Goal: Task Accomplishment & Management: Use online tool/utility

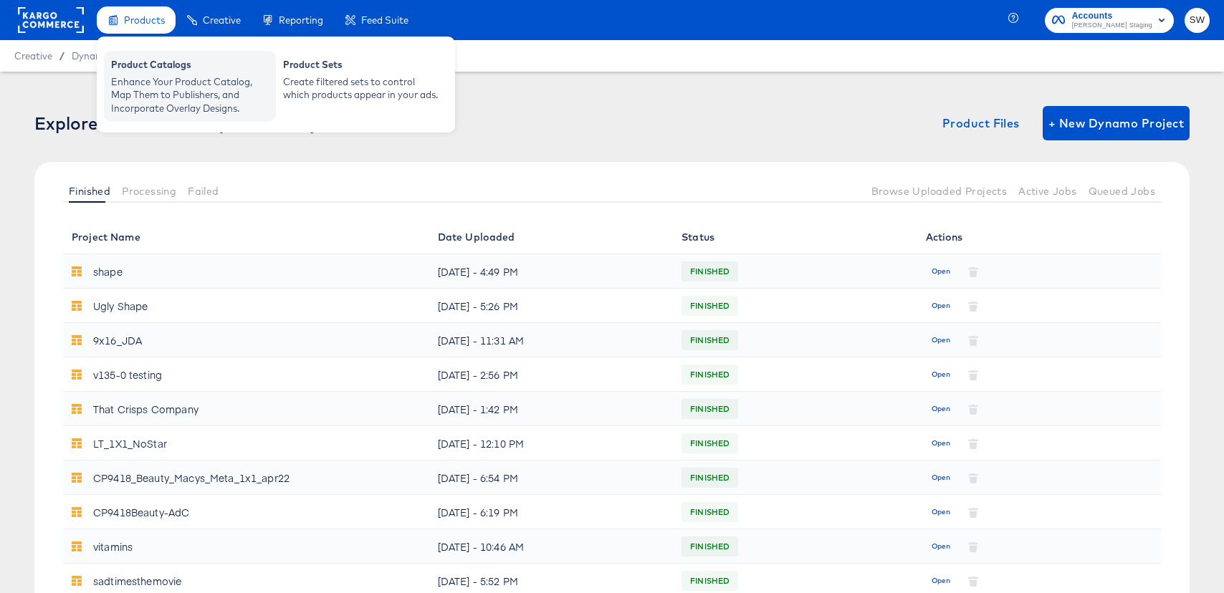
click at [160, 61] on div "Product Catalogs" at bounding box center [190, 66] width 158 height 17
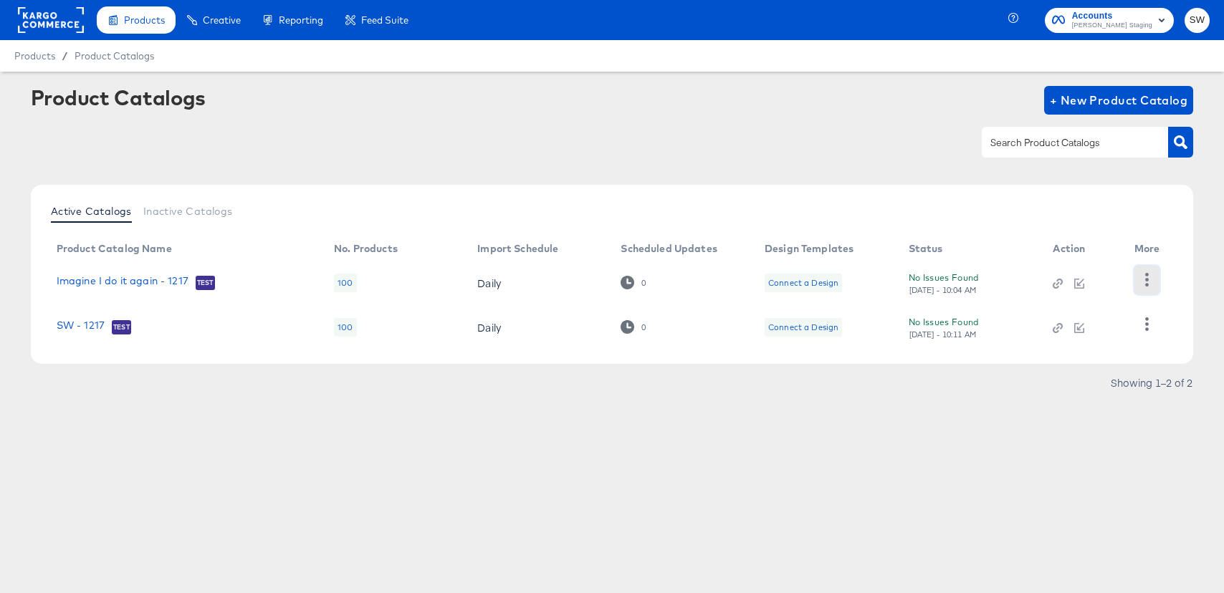
click at [1140, 282] on icon "button" at bounding box center [1147, 280] width 14 height 14
click at [1129, 289] on div "HUD Checks (Internal)" at bounding box center [1087, 279] width 143 height 23
drag, startPoint x: 1117, startPoint y: 434, endPoint x: 1120, endPoint y: 378, distance: 56.0
click at [1117, 434] on article "Product Catalogs + New Product Catalog Active Catalogs Inactive Catalogs Produc…" at bounding box center [612, 258] width 1224 height 373
click at [1147, 329] on icon "button" at bounding box center [1147, 324] width 4 height 14
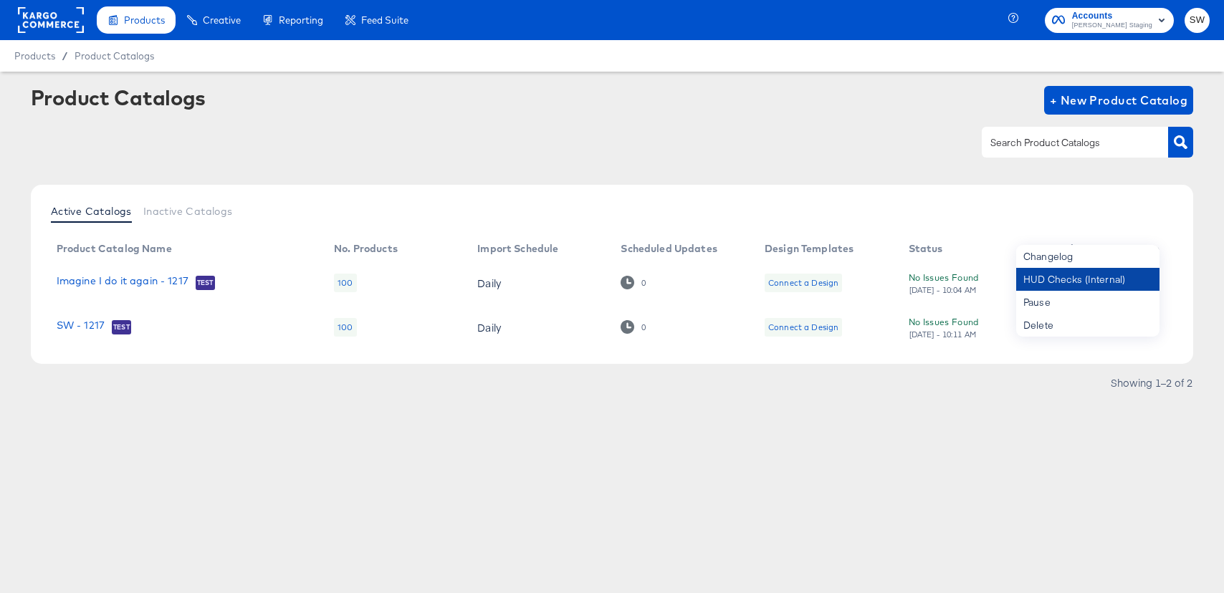
click at [1116, 285] on div "HUD Checks (Internal)" at bounding box center [1087, 279] width 143 height 23
click at [152, 413] on article "Product Catalogs + New Product Catalog Active Catalogs Inactive Catalogs Produc…" at bounding box center [612, 258] width 1224 height 373
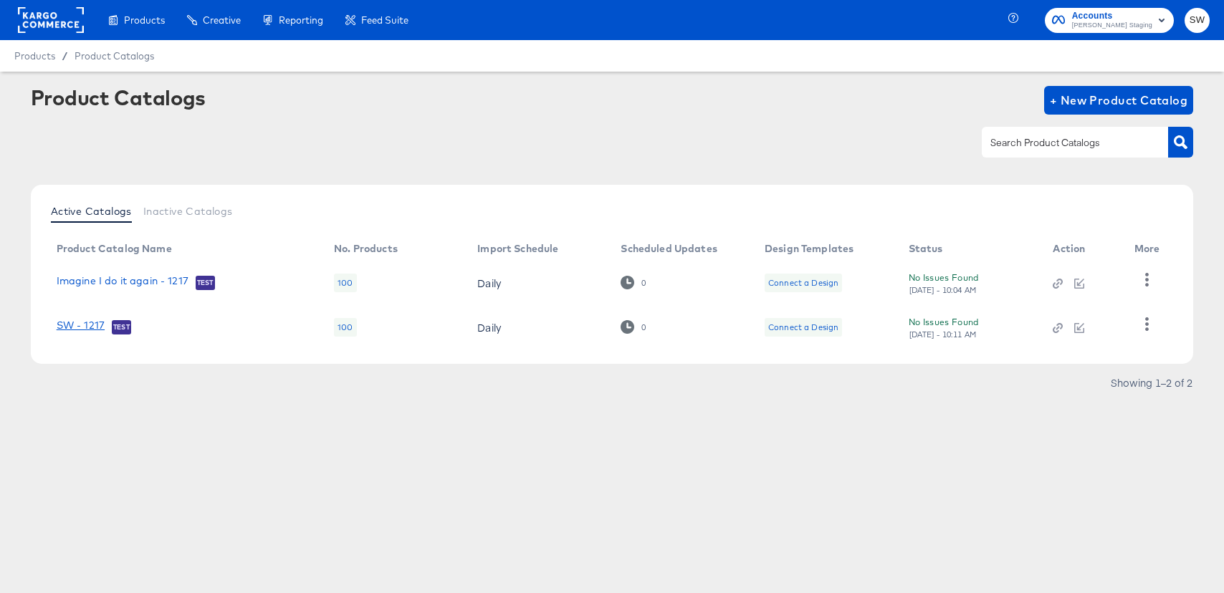
click at [65, 320] on link "SW - 1217" at bounding box center [81, 327] width 48 height 14
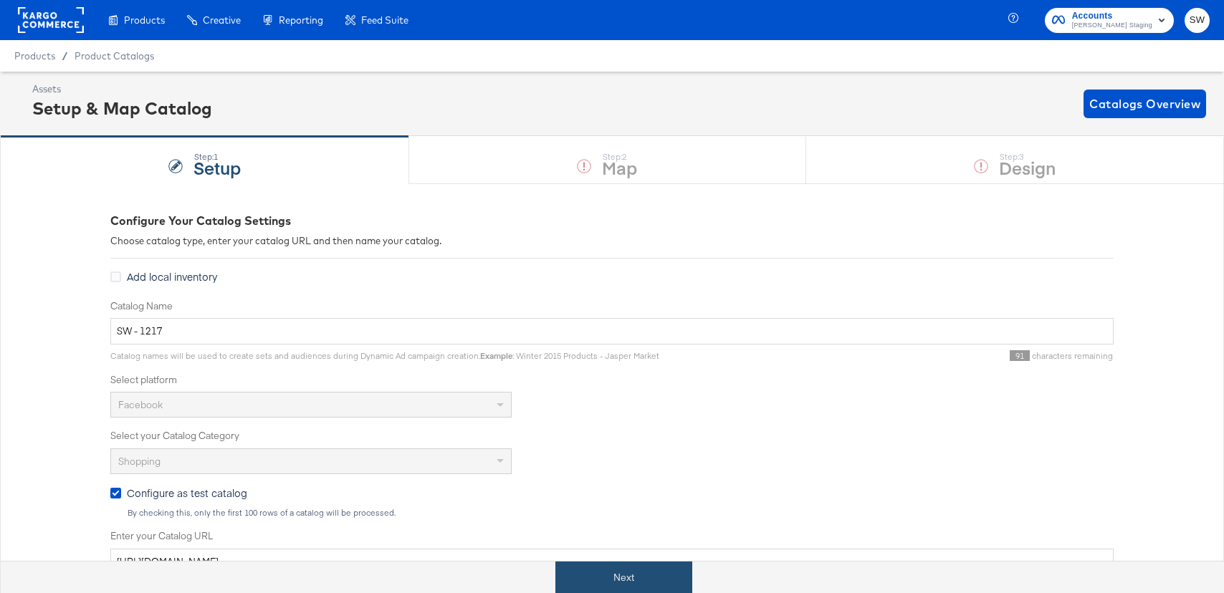
click at [637, 569] on button "Next" at bounding box center [623, 578] width 137 height 32
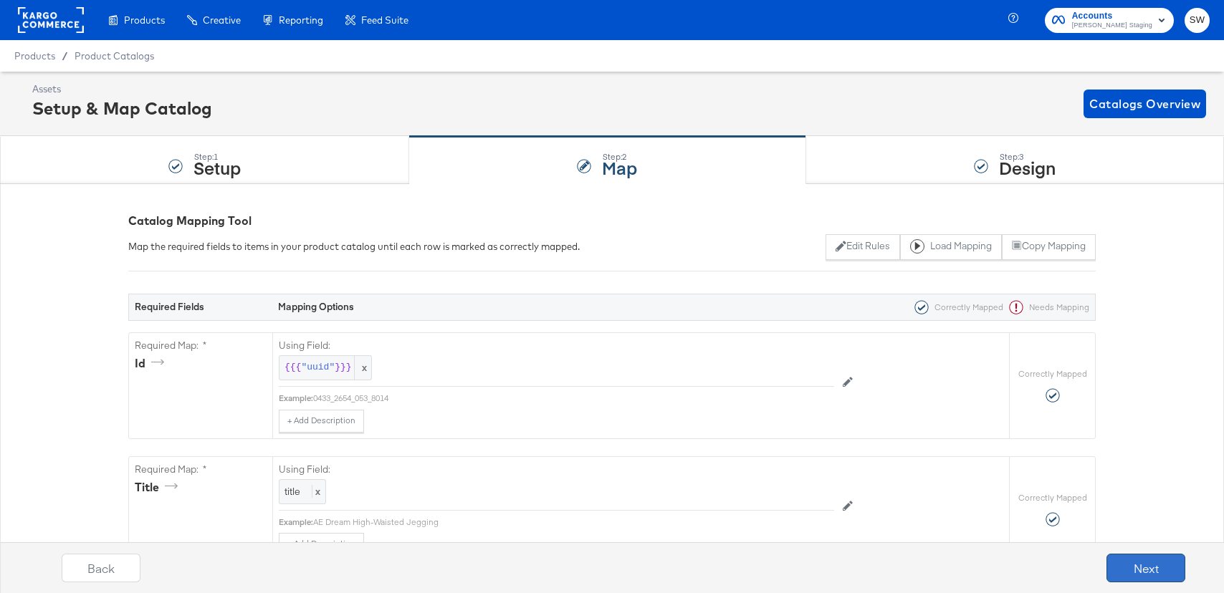
click at [1117, 578] on button "Next" at bounding box center [1145, 568] width 79 height 29
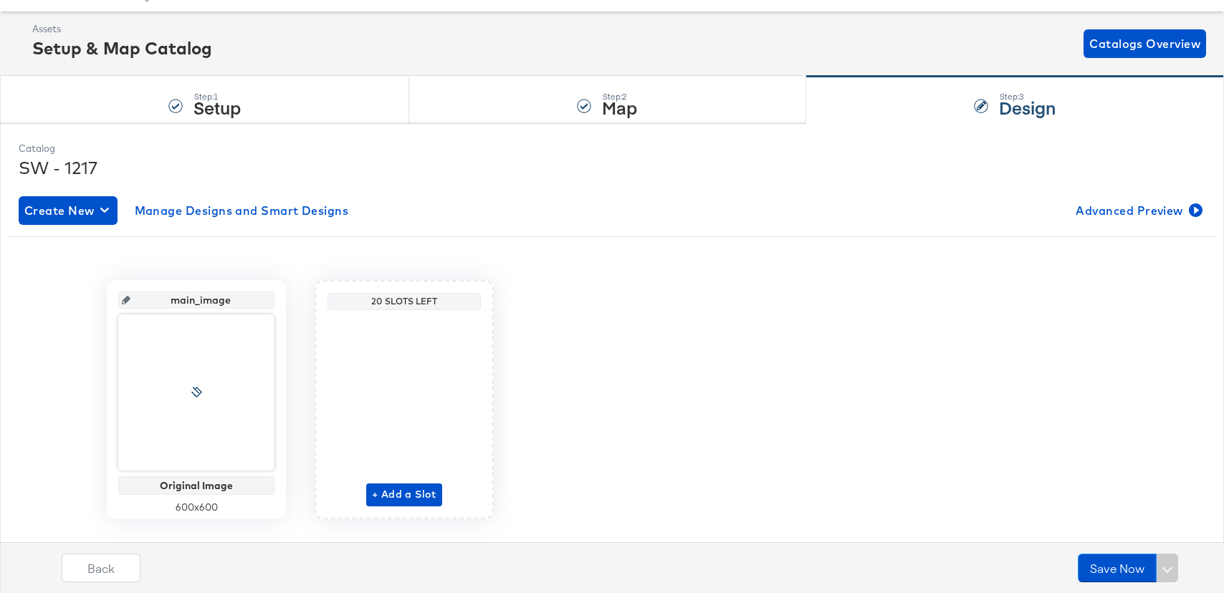
scroll to position [90, 0]
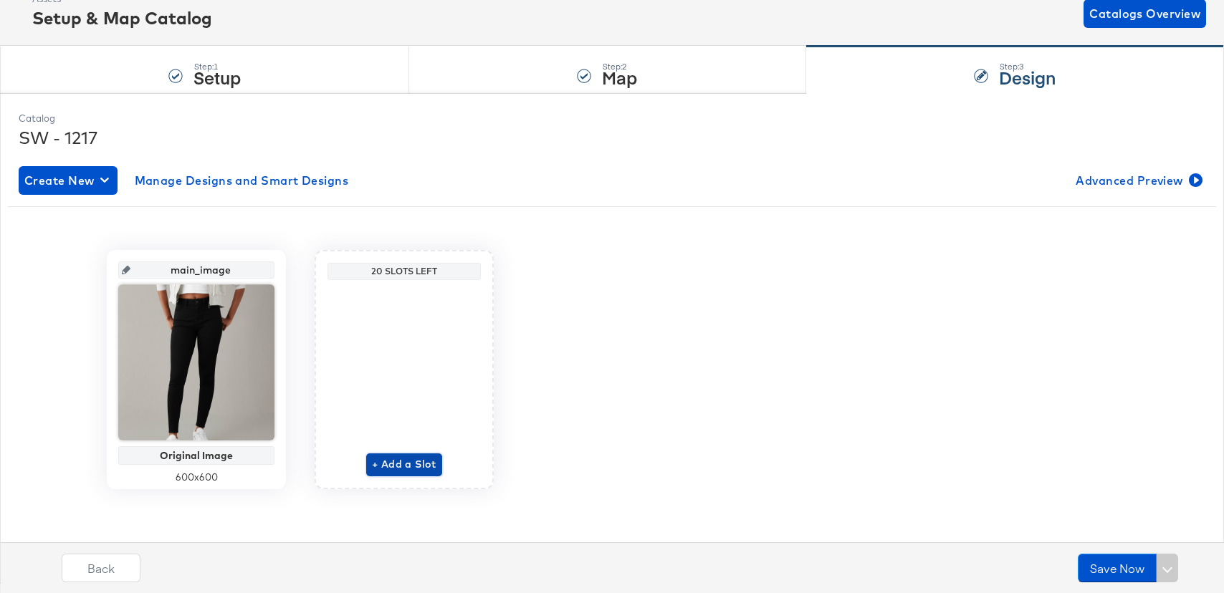
click at [411, 456] on span "+ Add a Slot" at bounding box center [404, 465] width 64 height 18
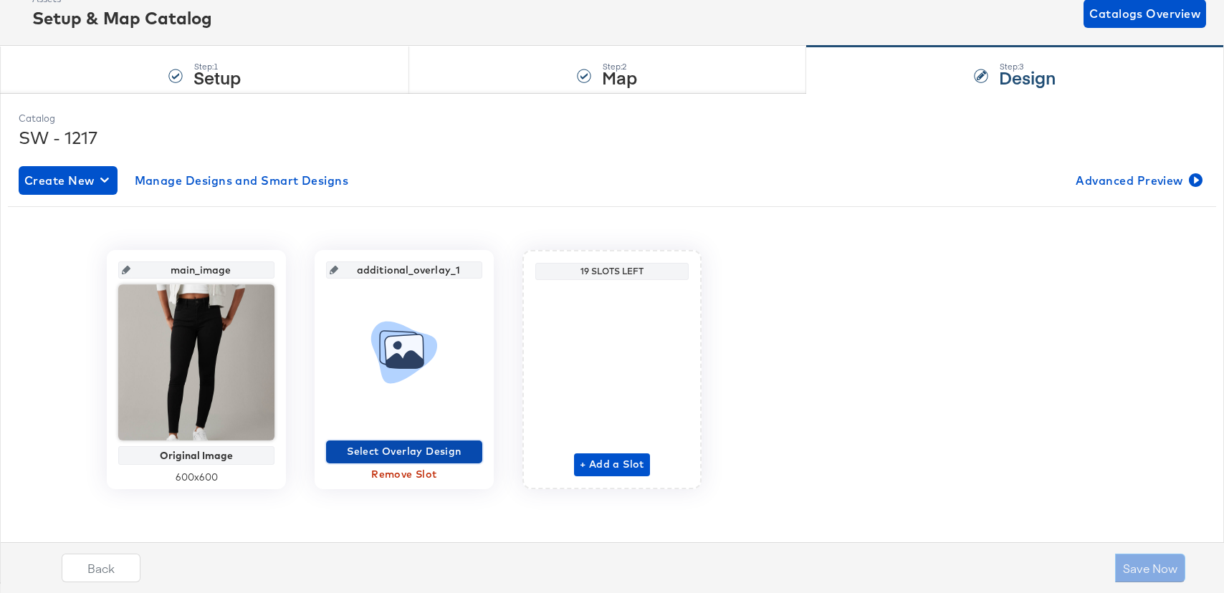
click at [429, 449] on span "Select Overlay Design" at bounding box center [404, 452] width 145 height 18
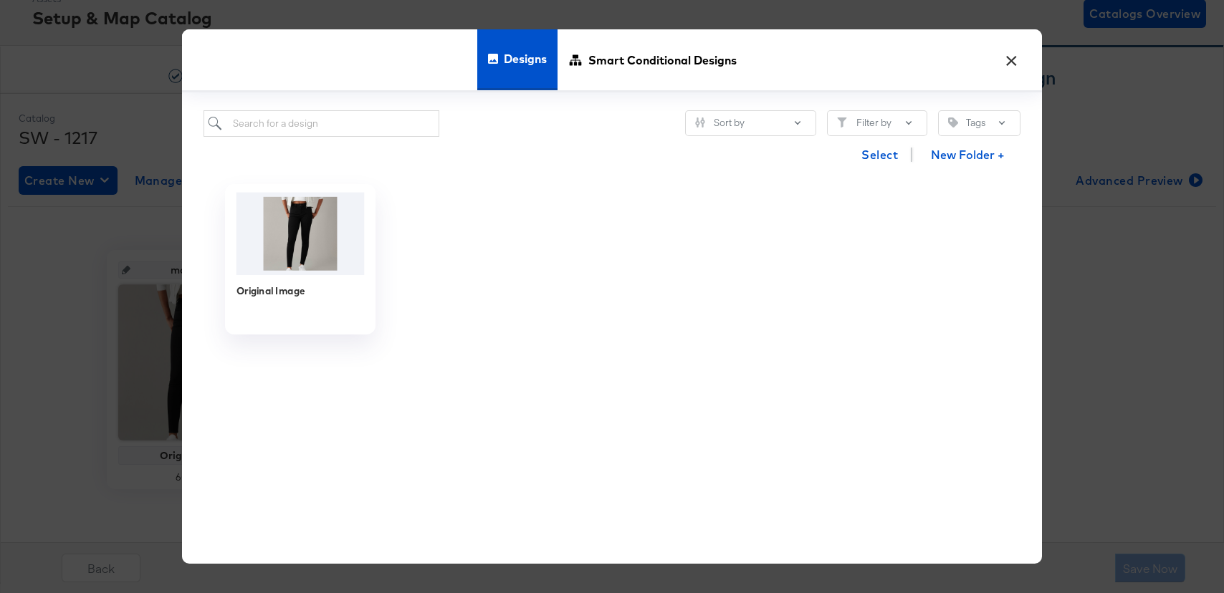
click at [317, 252] on img at bounding box center [300, 233] width 128 height 82
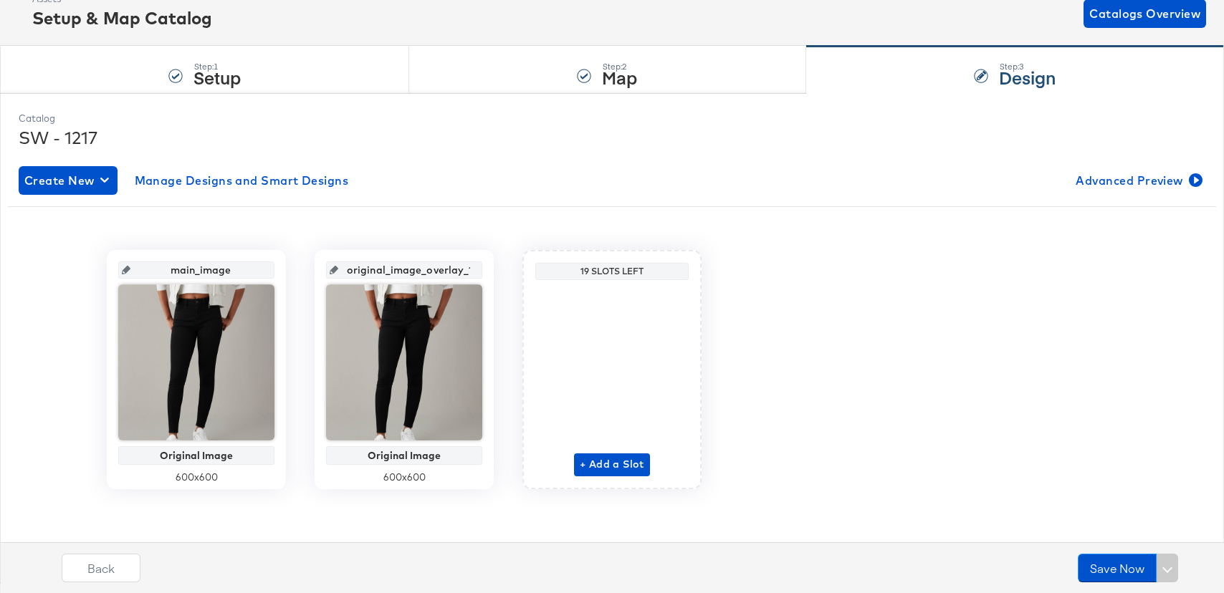
click at [606, 443] on div "+ Add a Slot" at bounding box center [612, 381] width 76 height 191
click at [1098, 554] on button "Save Now" at bounding box center [1117, 568] width 79 height 29
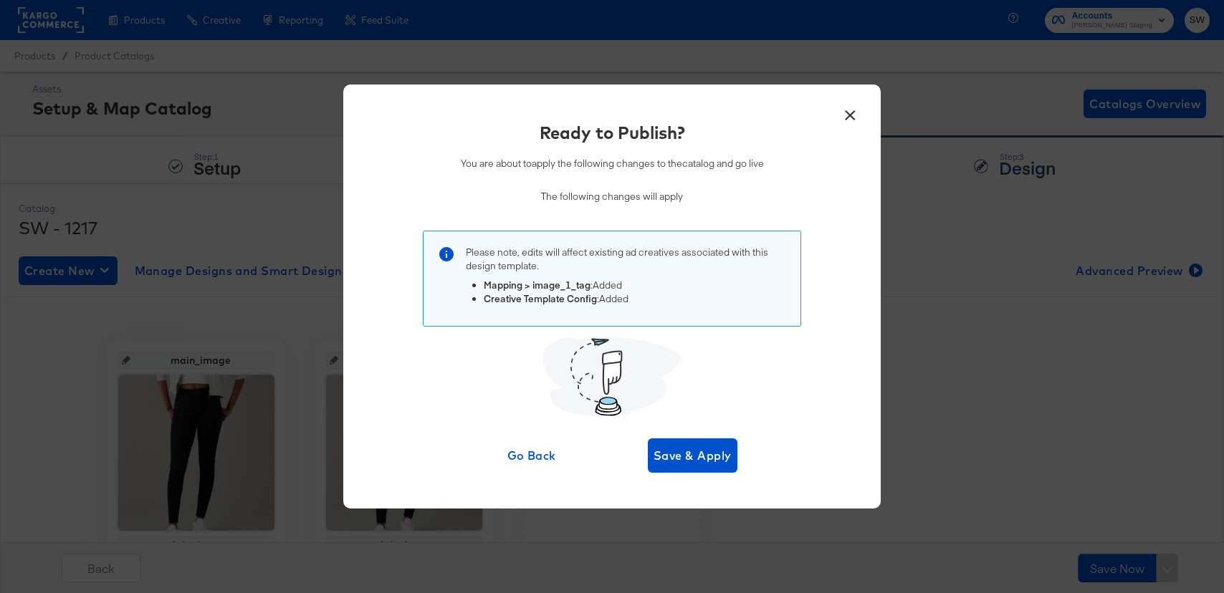
click at [710, 433] on div "Ready to Publish? You are about to apply the following changes to the catalog a…" at bounding box center [612, 296] width 494 height 353
click at [710, 448] on span "Save & Apply" at bounding box center [693, 456] width 78 height 20
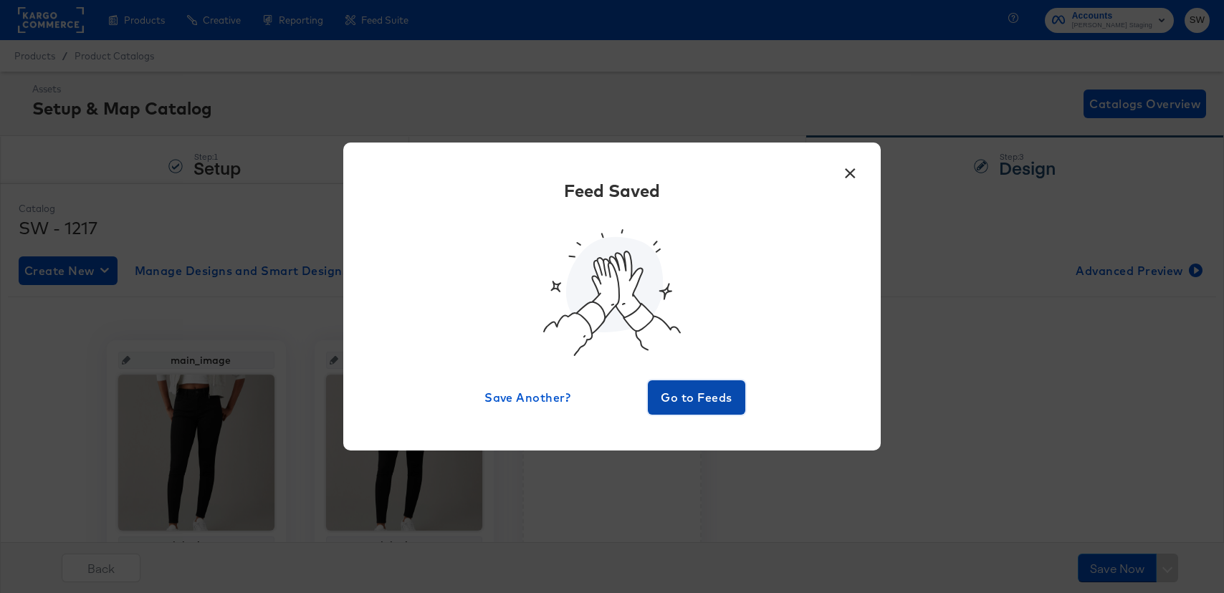
click at [709, 388] on span "Go to Feeds" at bounding box center [697, 398] width 86 height 20
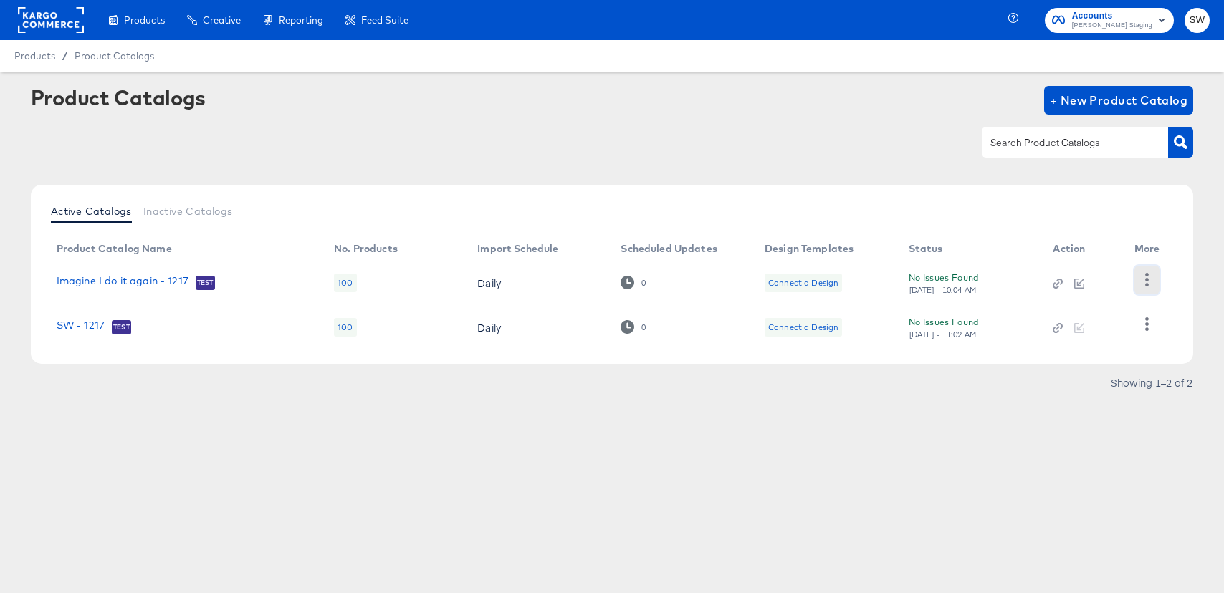
click at [1146, 283] on icon "button" at bounding box center [1147, 280] width 14 height 14
click at [1122, 429] on article "Product Catalogs + New Product Catalog Active Catalogs Inactive Catalogs Produc…" at bounding box center [612, 258] width 1224 height 373
click at [1144, 324] on icon "button" at bounding box center [1147, 324] width 14 height 14
click at [1106, 271] on div "HUD Checks (Internal)" at bounding box center [1087, 279] width 143 height 23
